Goal: Obtain resource: Download file/media

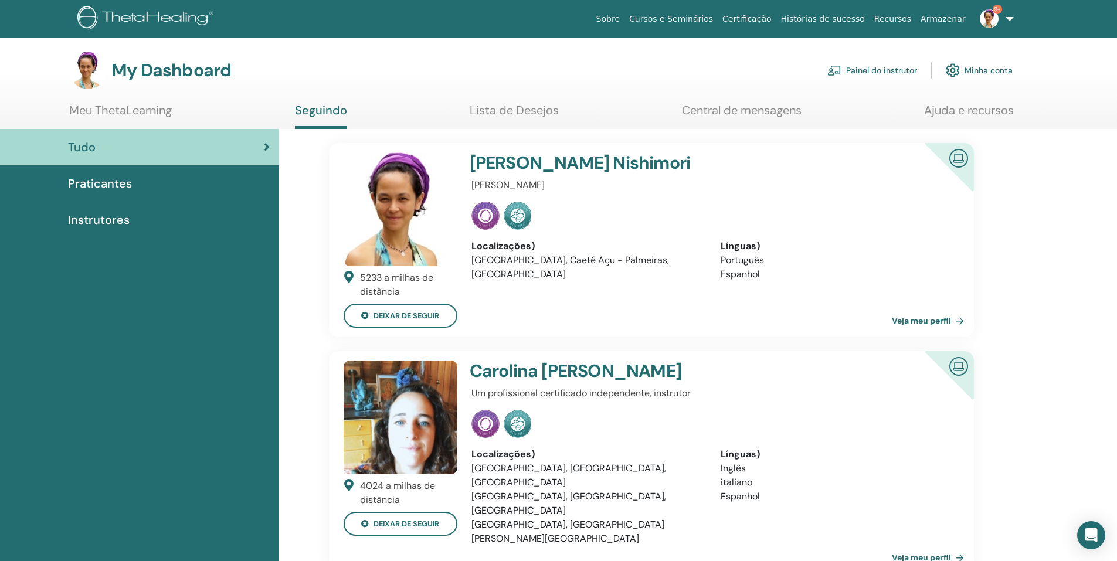
click at [883, 70] on link "Painel do instrutor" at bounding box center [872, 70] width 90 height 26
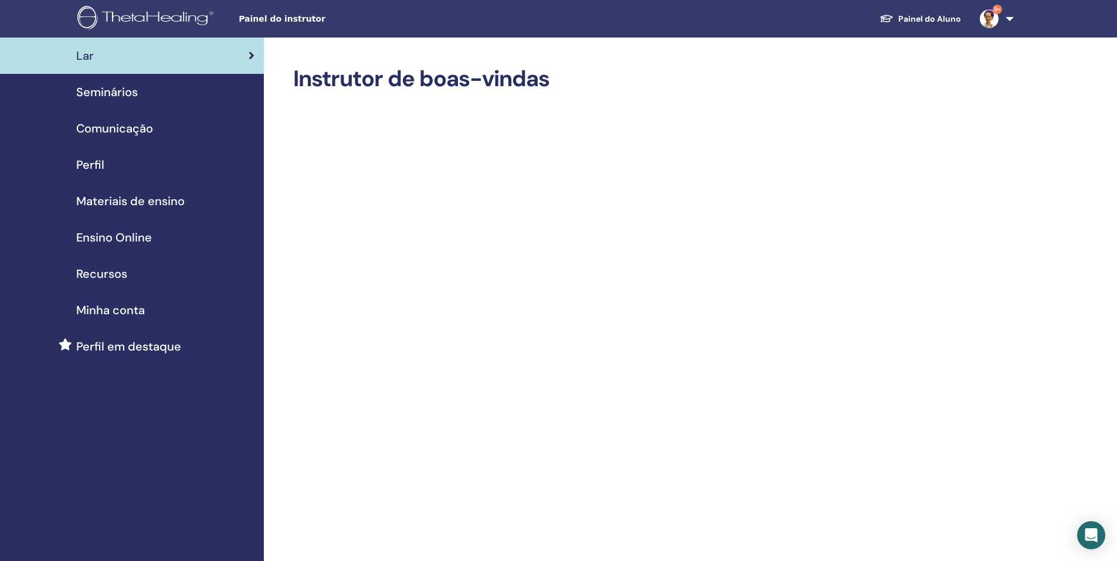
click at [179, 195] on span "Materiais de ensino" at bounding box center [130, 201] width 108 height 18
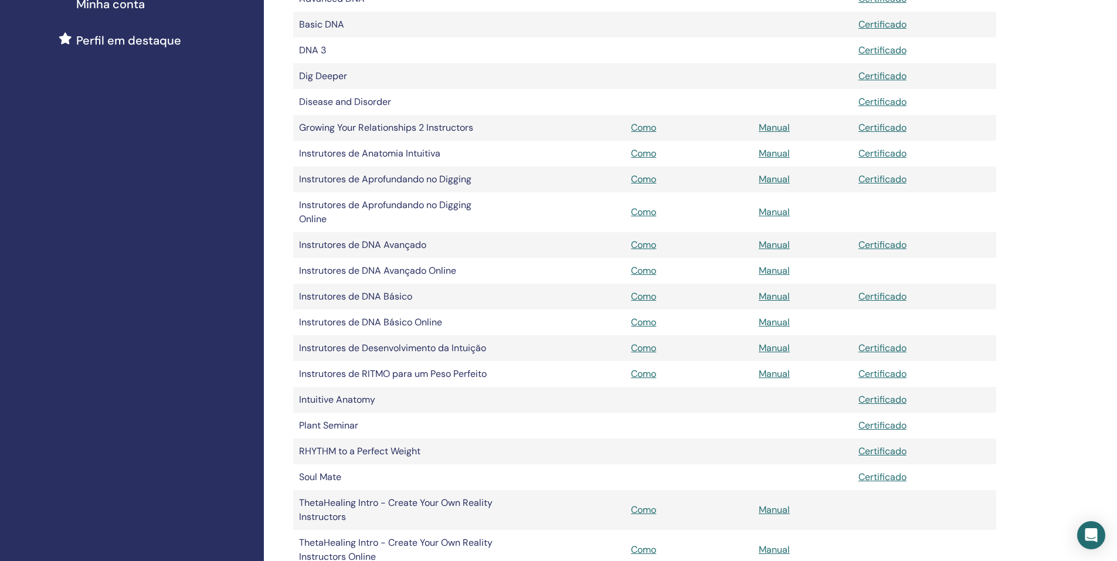
scroll to position [320, 0]
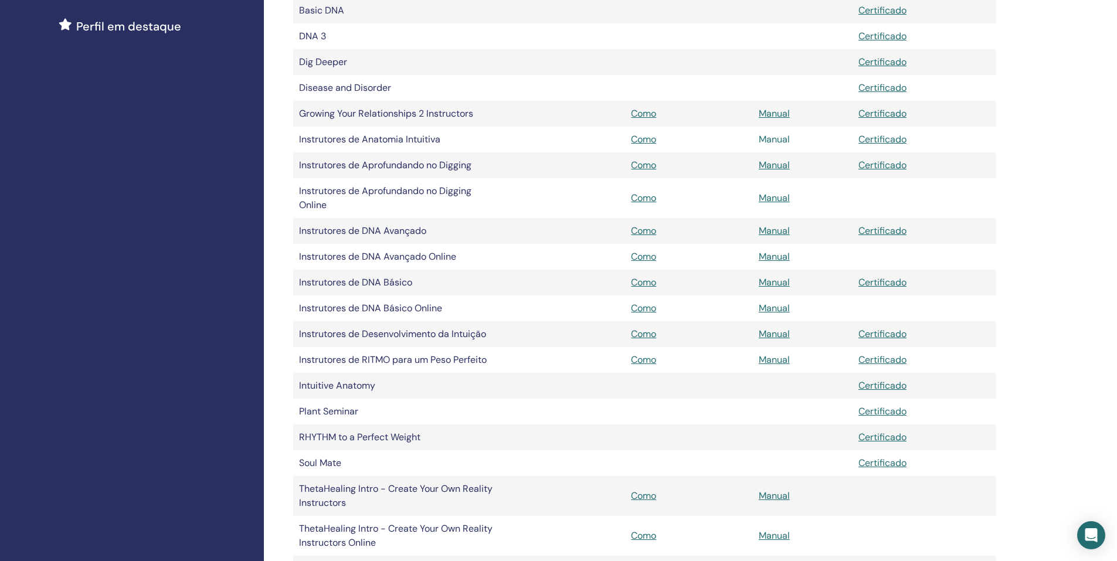
click at [776, 138] on link "Manual" at bounding box center [774, 139] width 31 height 12
